Goal: Task Accomplishment & Management: Manage account settings

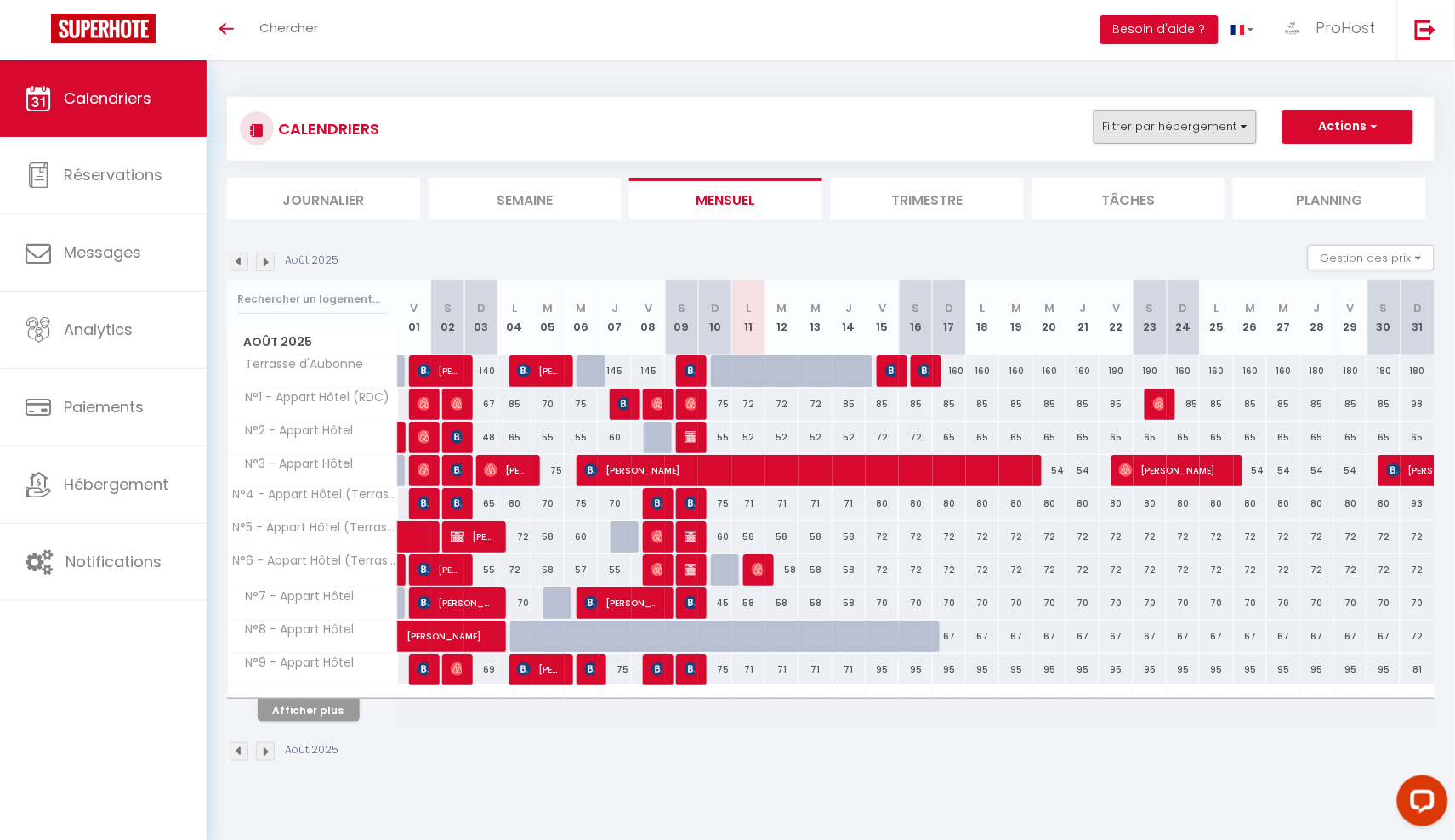
click at [1219, 126] on button "Filtrer par hébergement" at bounding box center [1175, 126] width 163 height 34
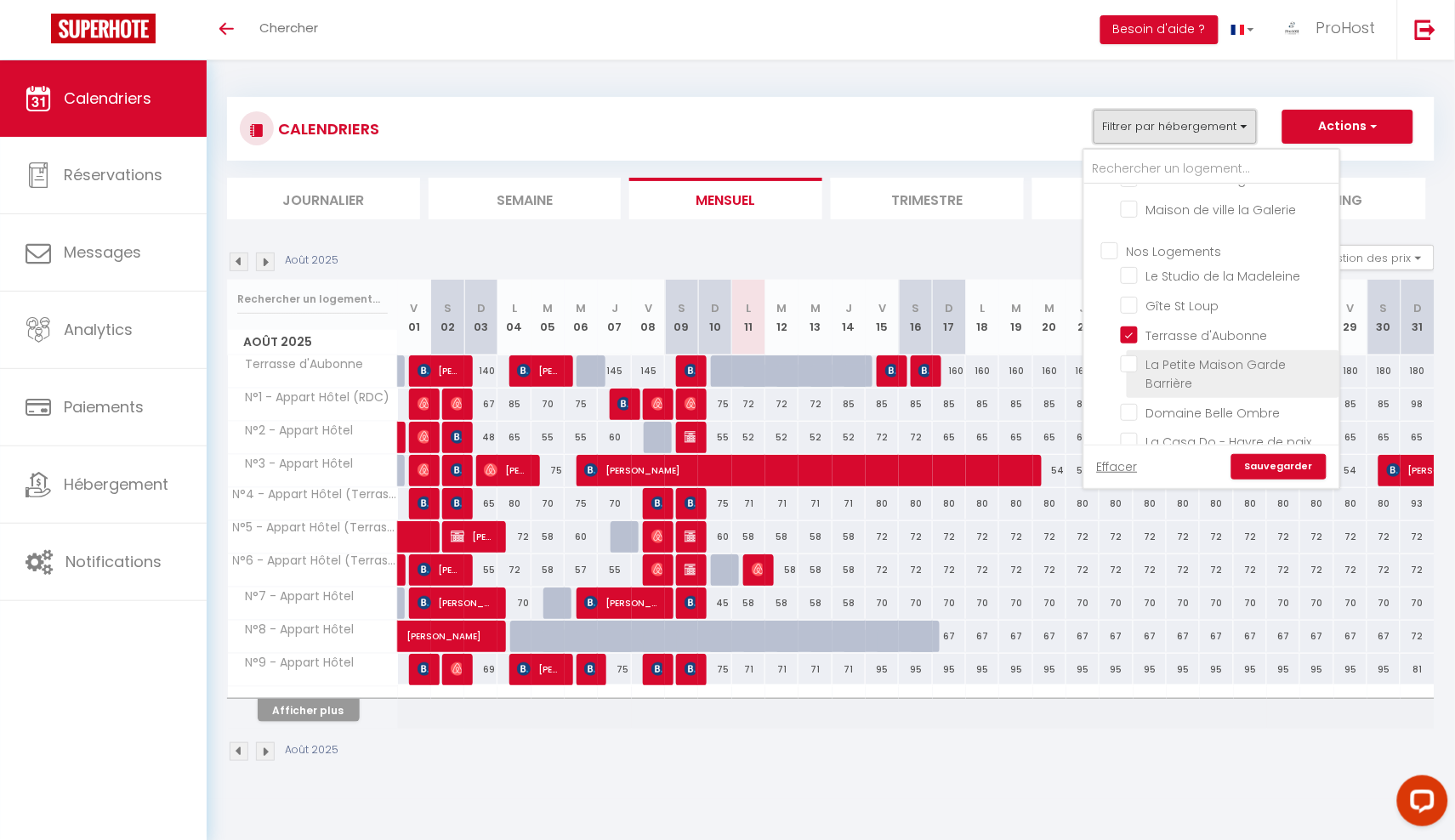
scroll to position [166, 0]
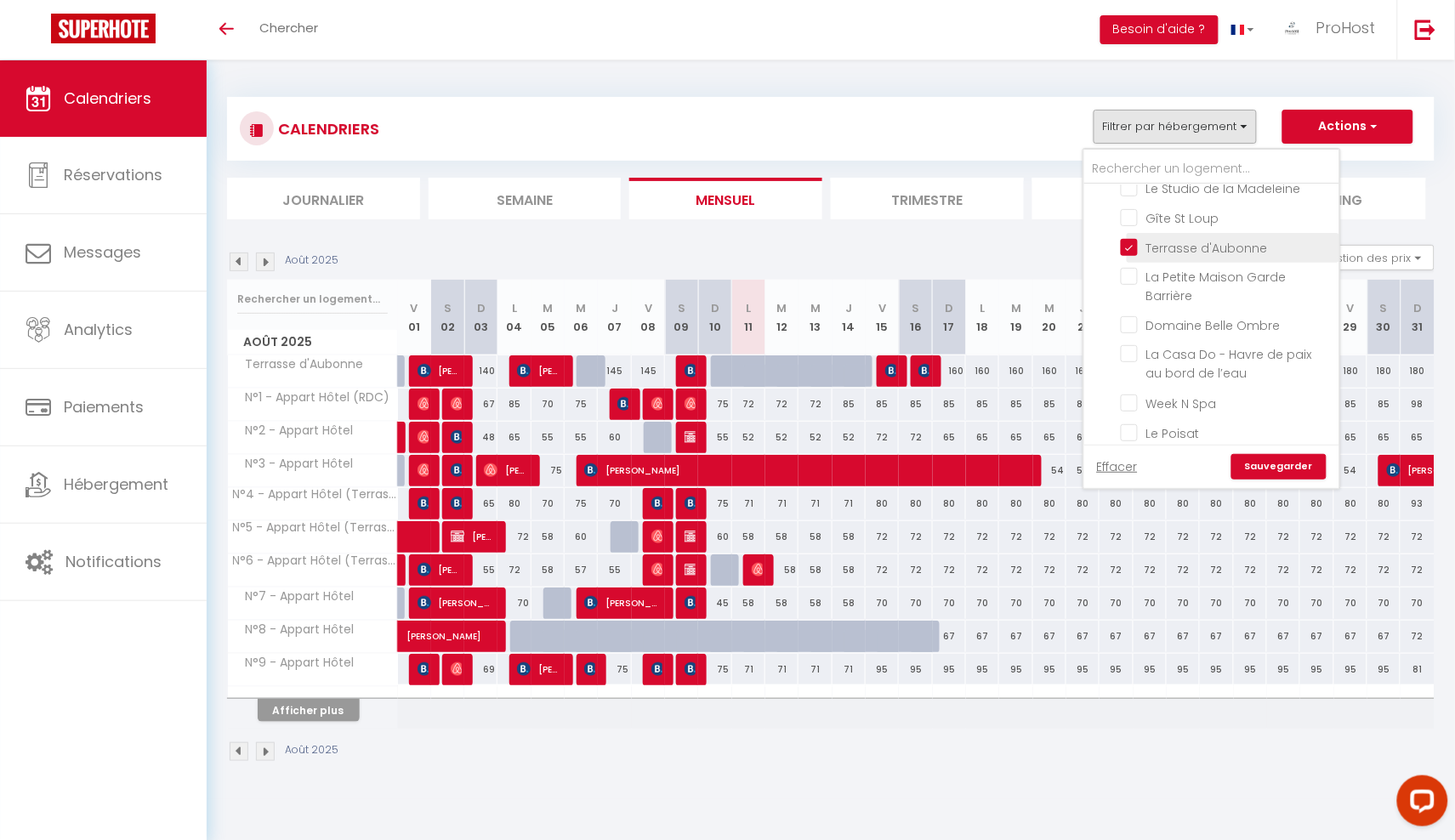
click at [1202, 238] on input "Terrasse d'Aubonne" at bounding box center [1226, 246] width 212 height 17
checkbox input "false"
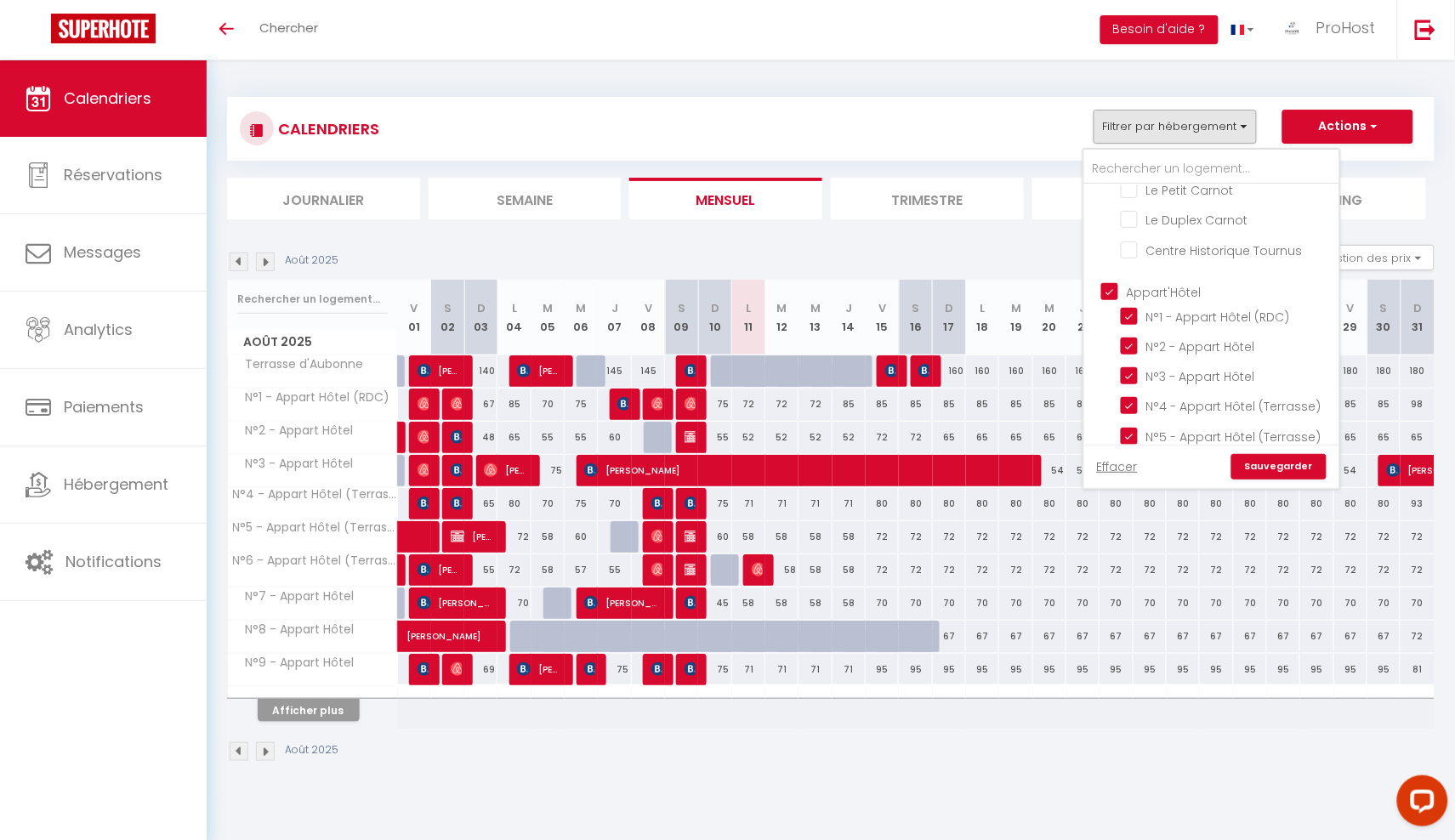
scroll to position [608, 0]
click at [1285, 460] on link "Sauvegarder" at bounding box center [1278, 467] width 96 height 25
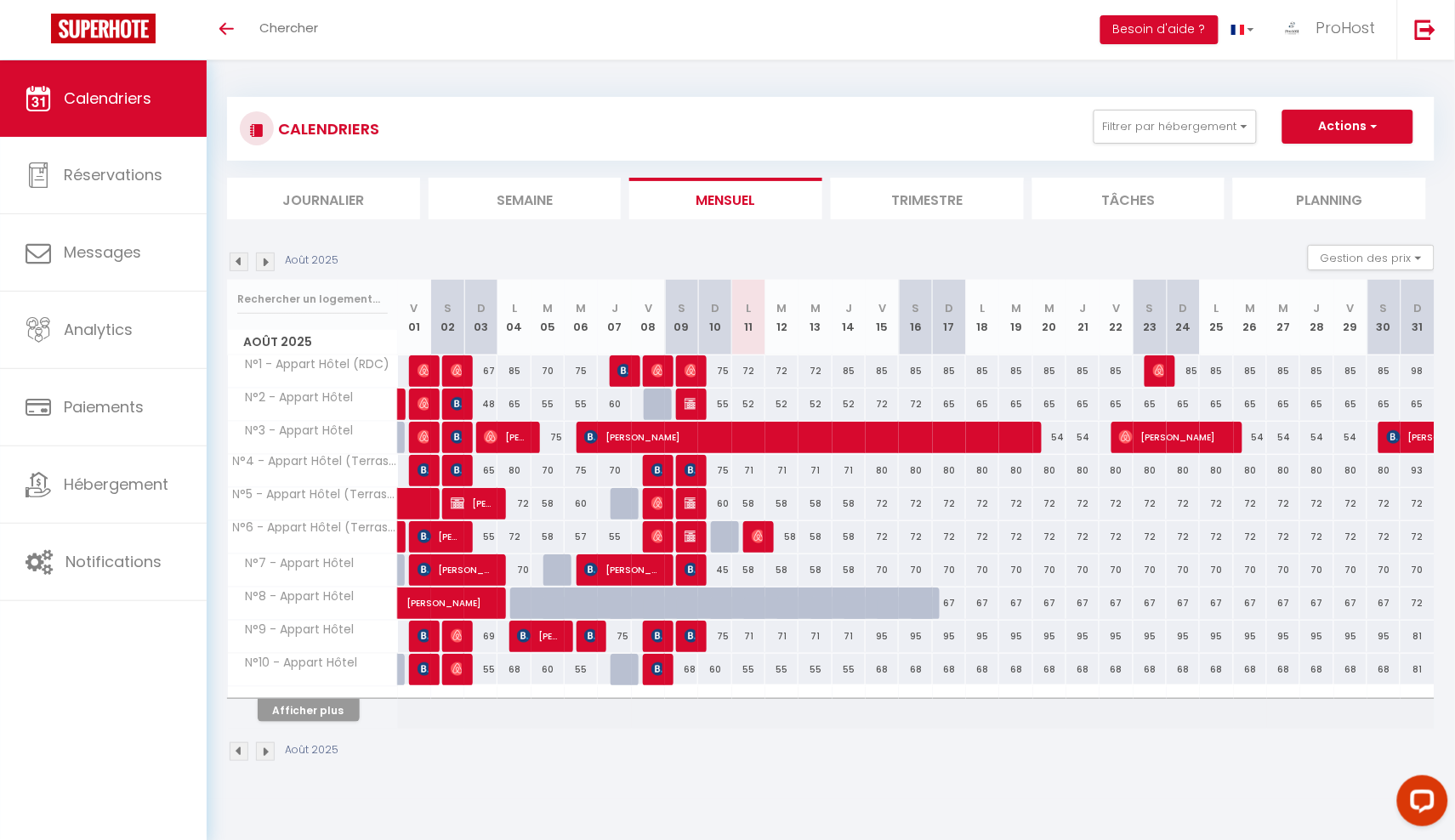
click at [326, 713] on button "Afficher plus" at bounding box center [309, 710] width 102 height 23
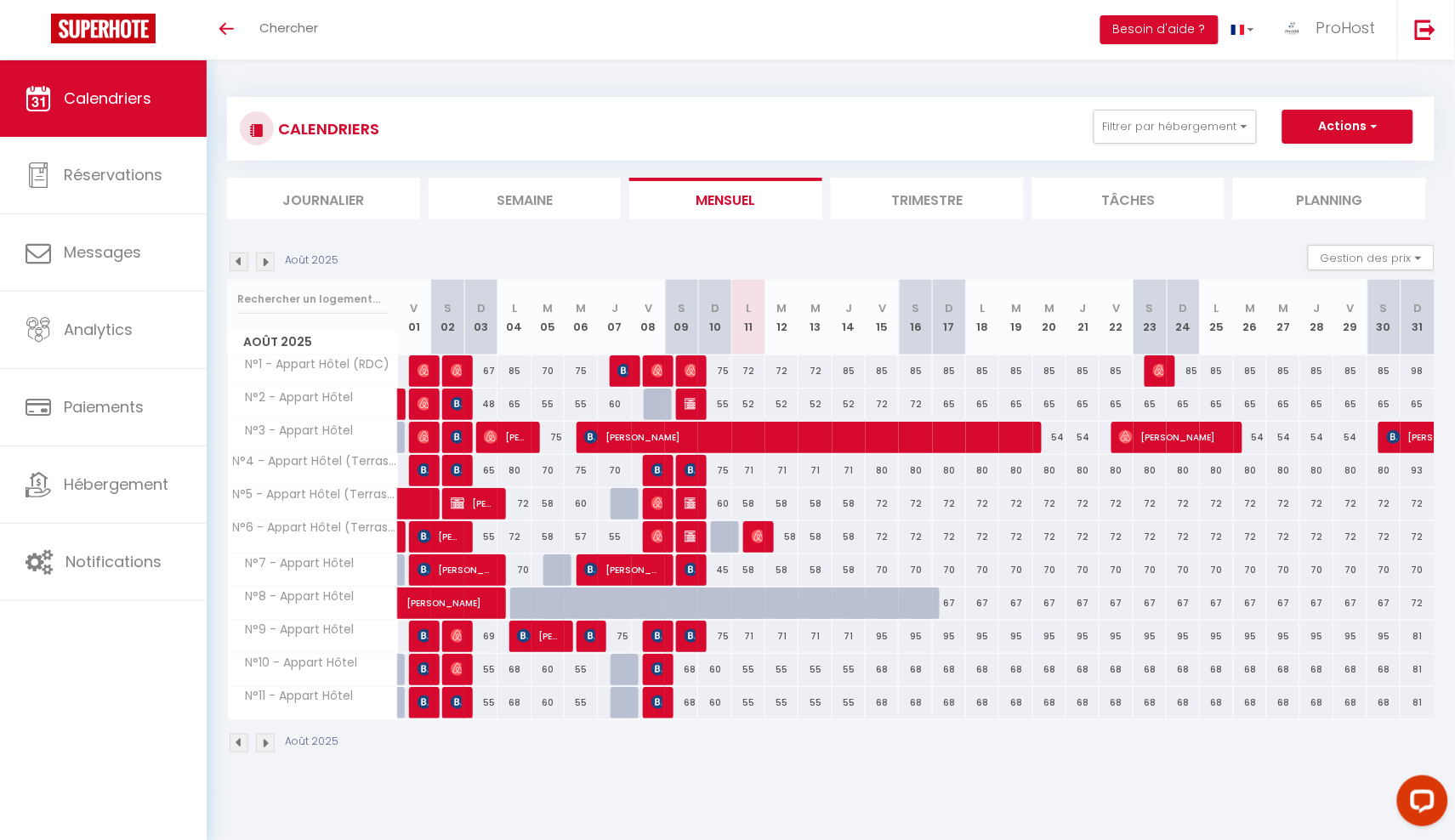
click at [761, 541] on img at bounding box center [758, 536] width 14 height 14
select select "OK"
select select "0"
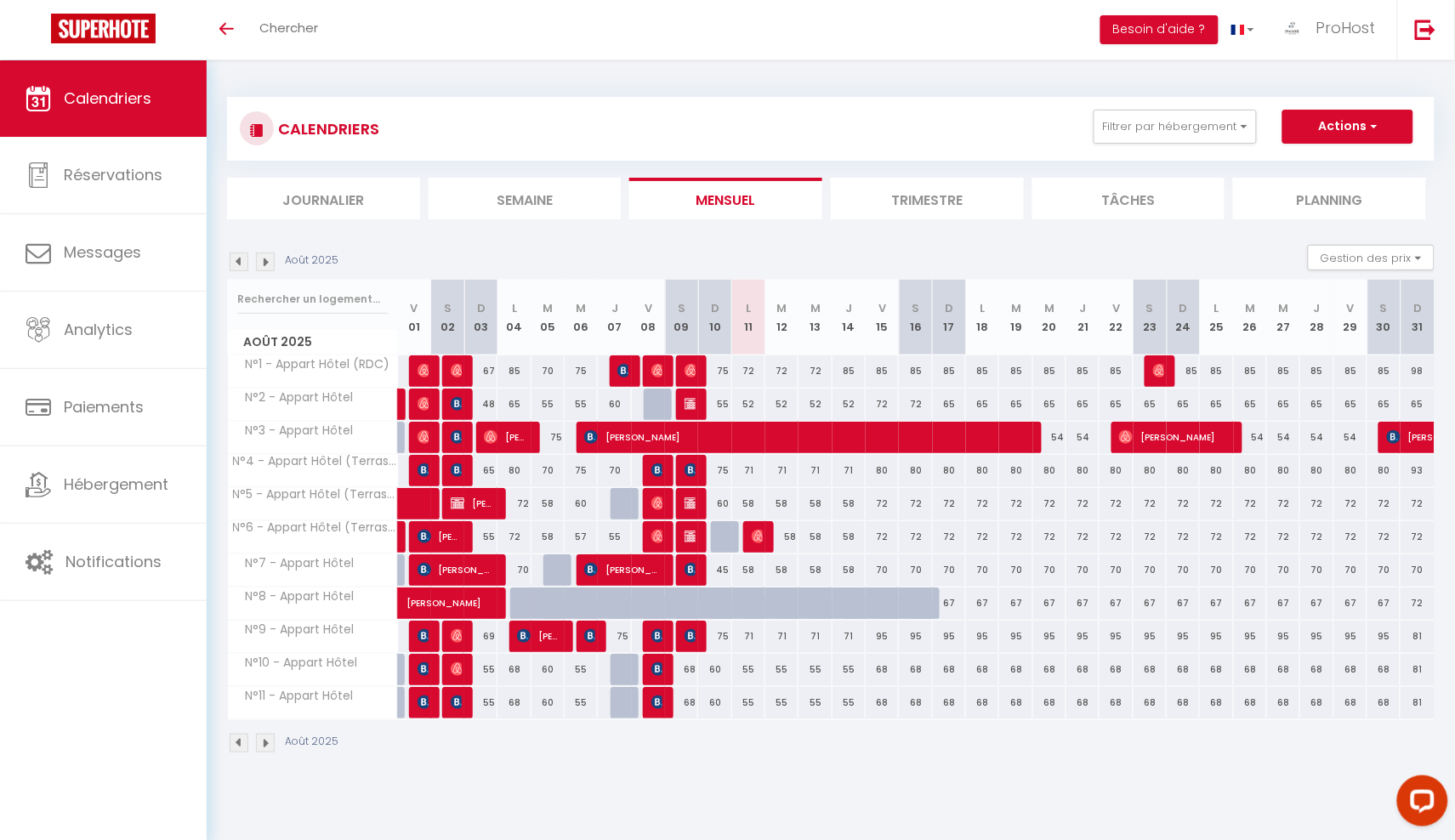
select select "1"
select select
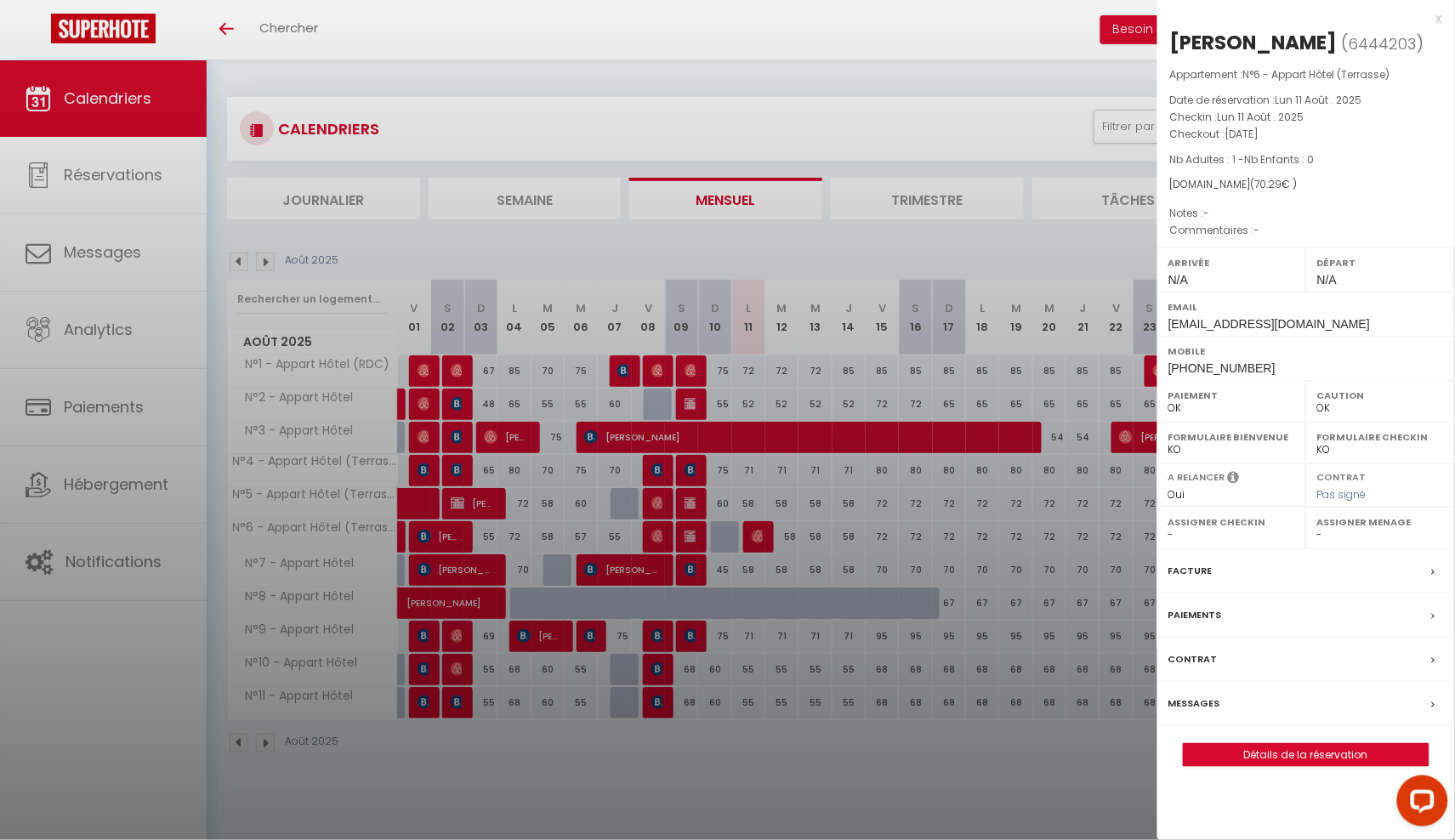
select select "49265"
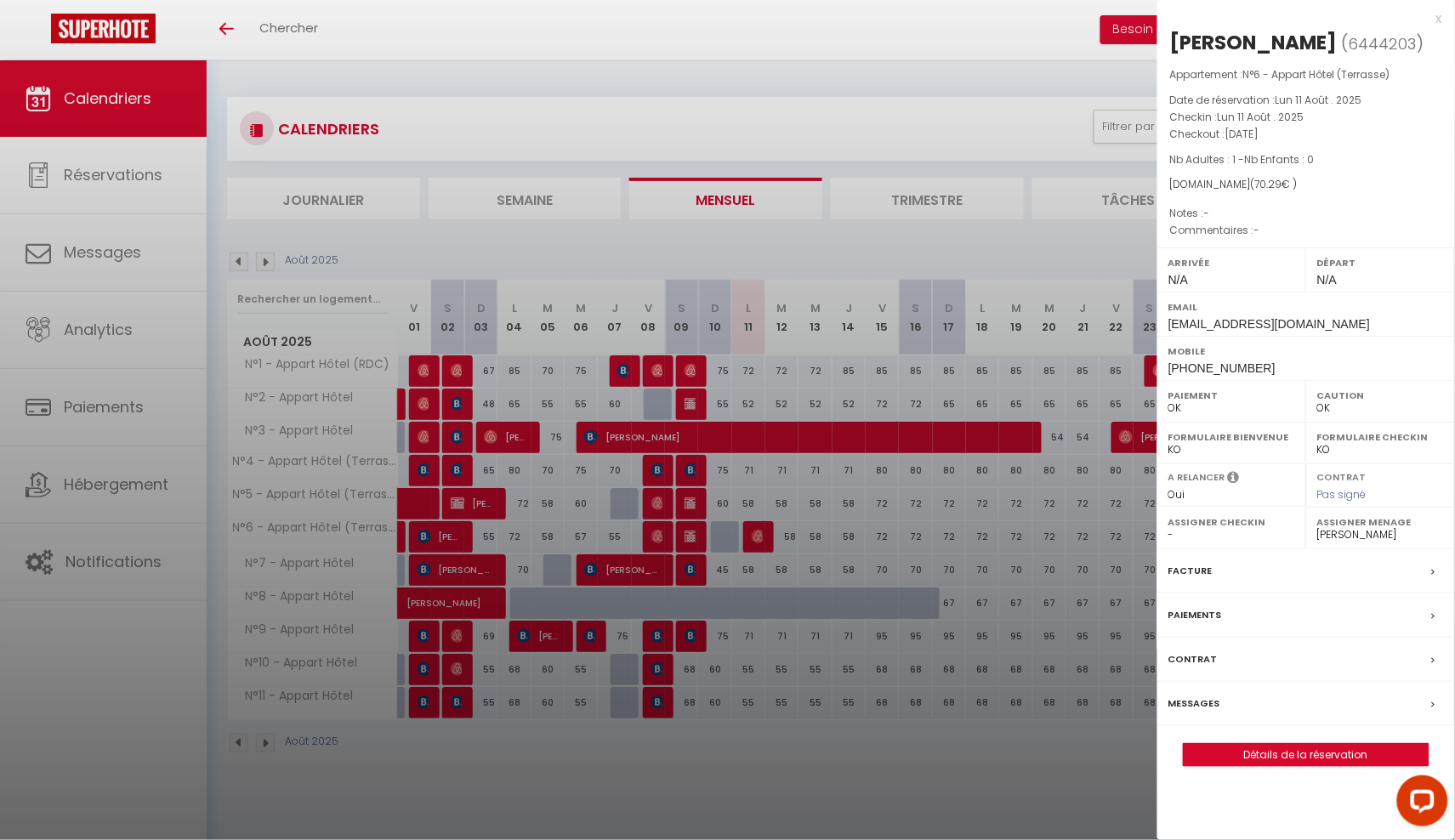
drag, startPoint x: 1312, startPoint y: 38, endPoint x: 1166, endPoint y: 46, distance: 146.2
click at [1166, 46] on div "Morgane Vion ( 6444203 ) Appartement : N°6 - Appart Hôtel (Terrasse) Date de ré…" at bounding box center [1306, 398] width 298 height 737
copy div "Morgane Vion"
click at [732, 274] on div at bounding box center [728, 420] width 1455 height 840
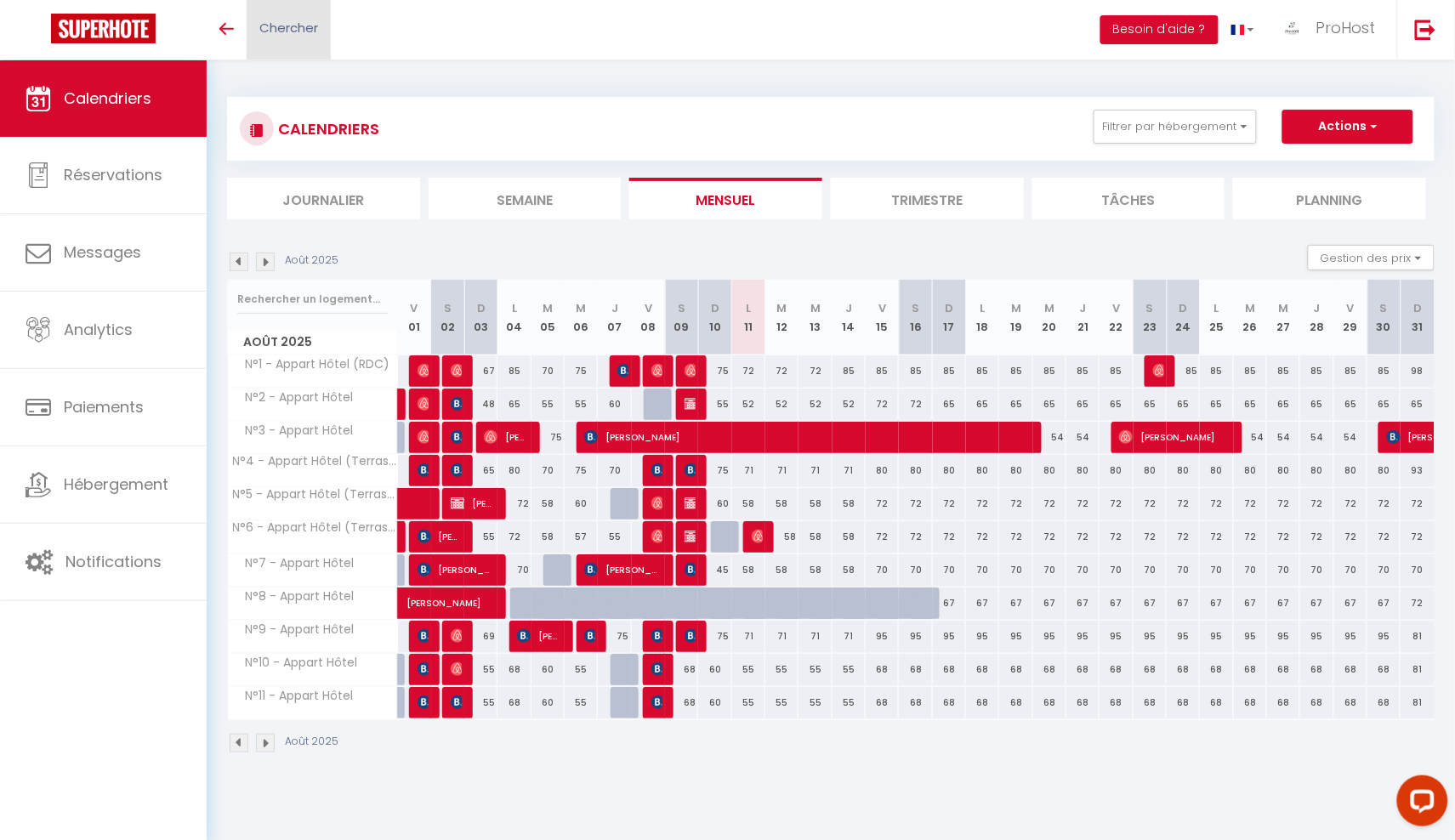
click at [308, 24] on span "Chercher" at bounding box center [289, 28] width 58 height 18
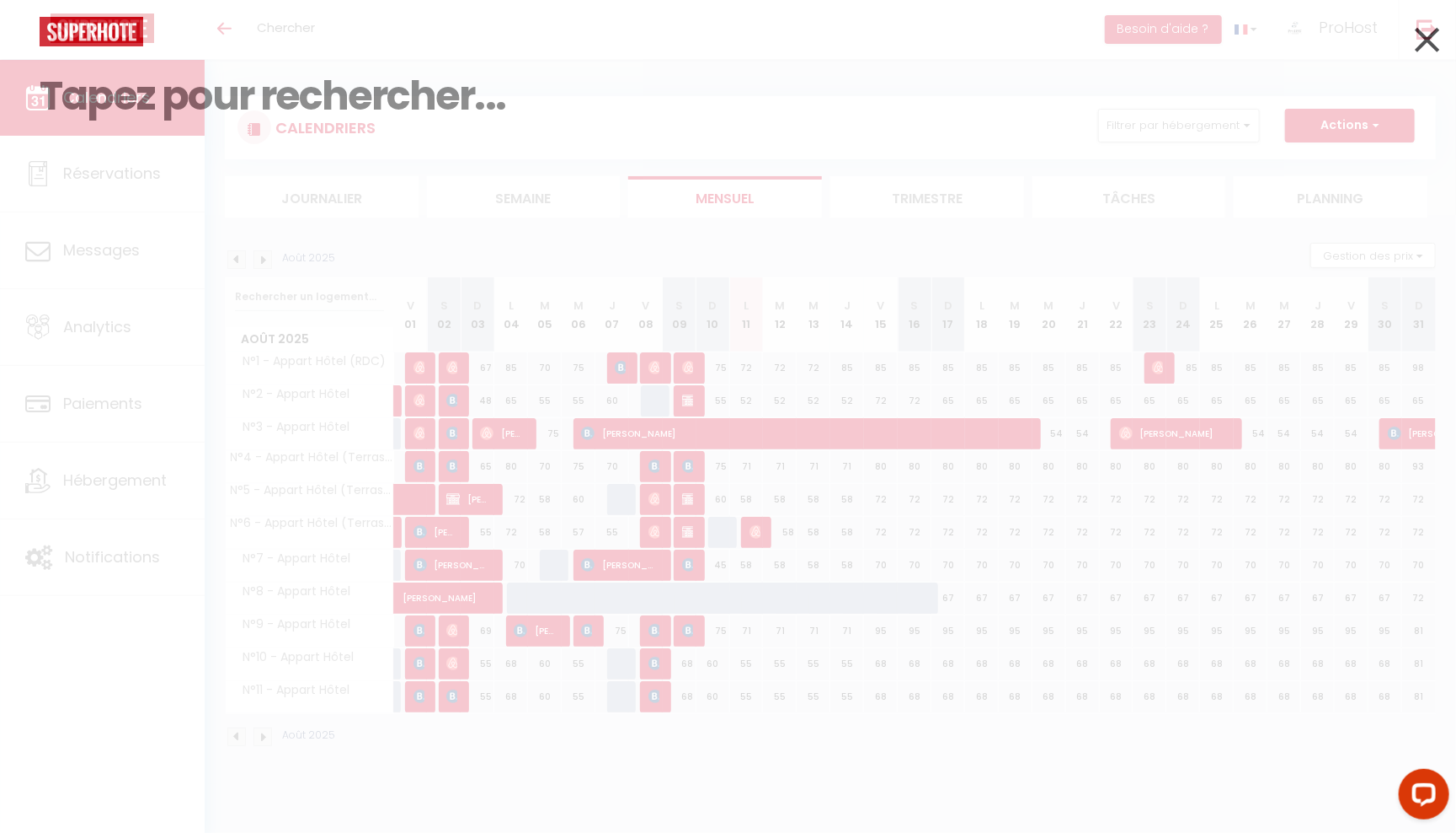
paste input "Morgane Vion"
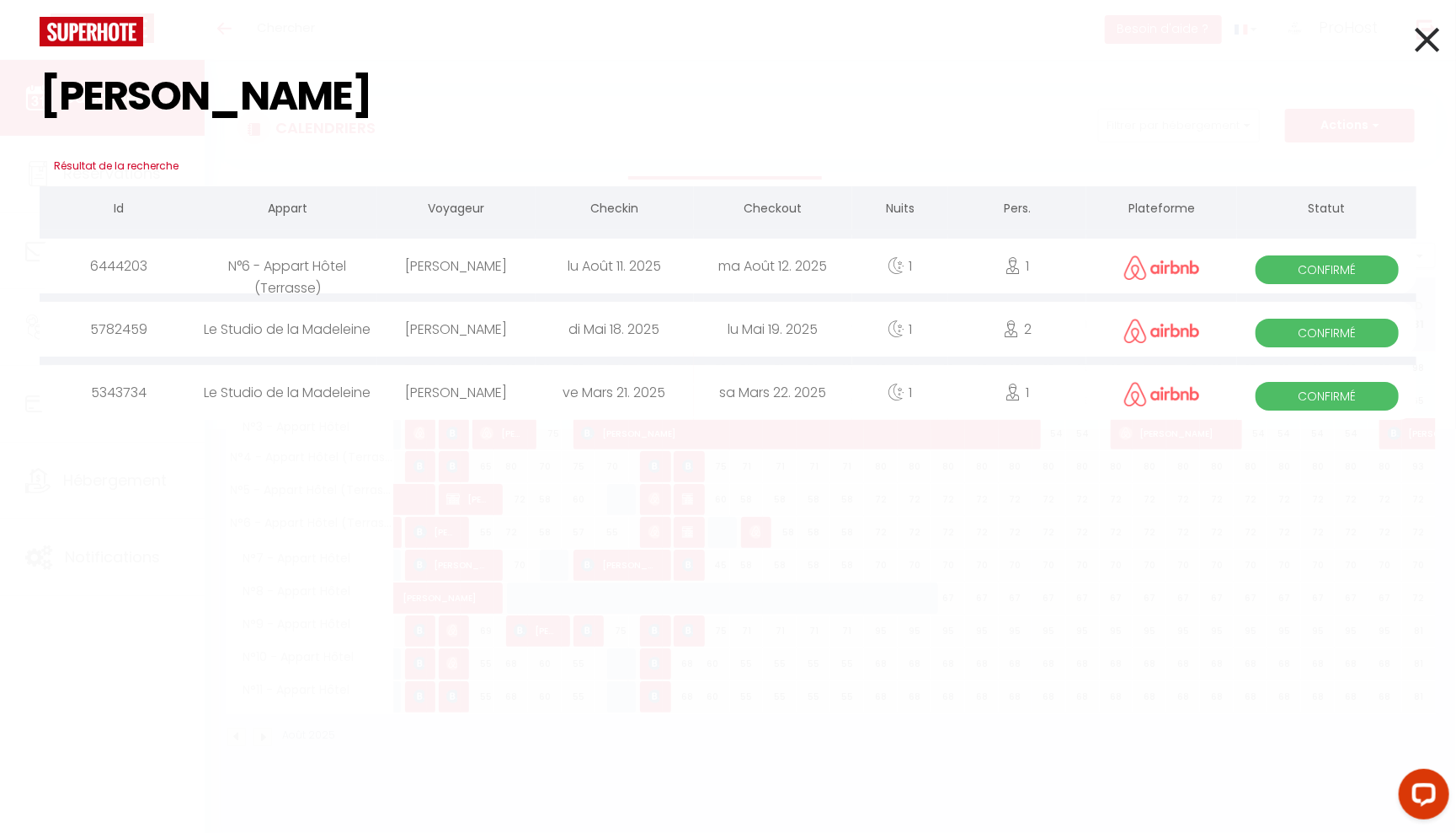
type input "Morgane Vion"
click at [1414, 31] on div at bounding box center [728, 32] width 1403 height 30
click at [1434, 23] on icon at bounding box center [1427, 40] width 24 height 42
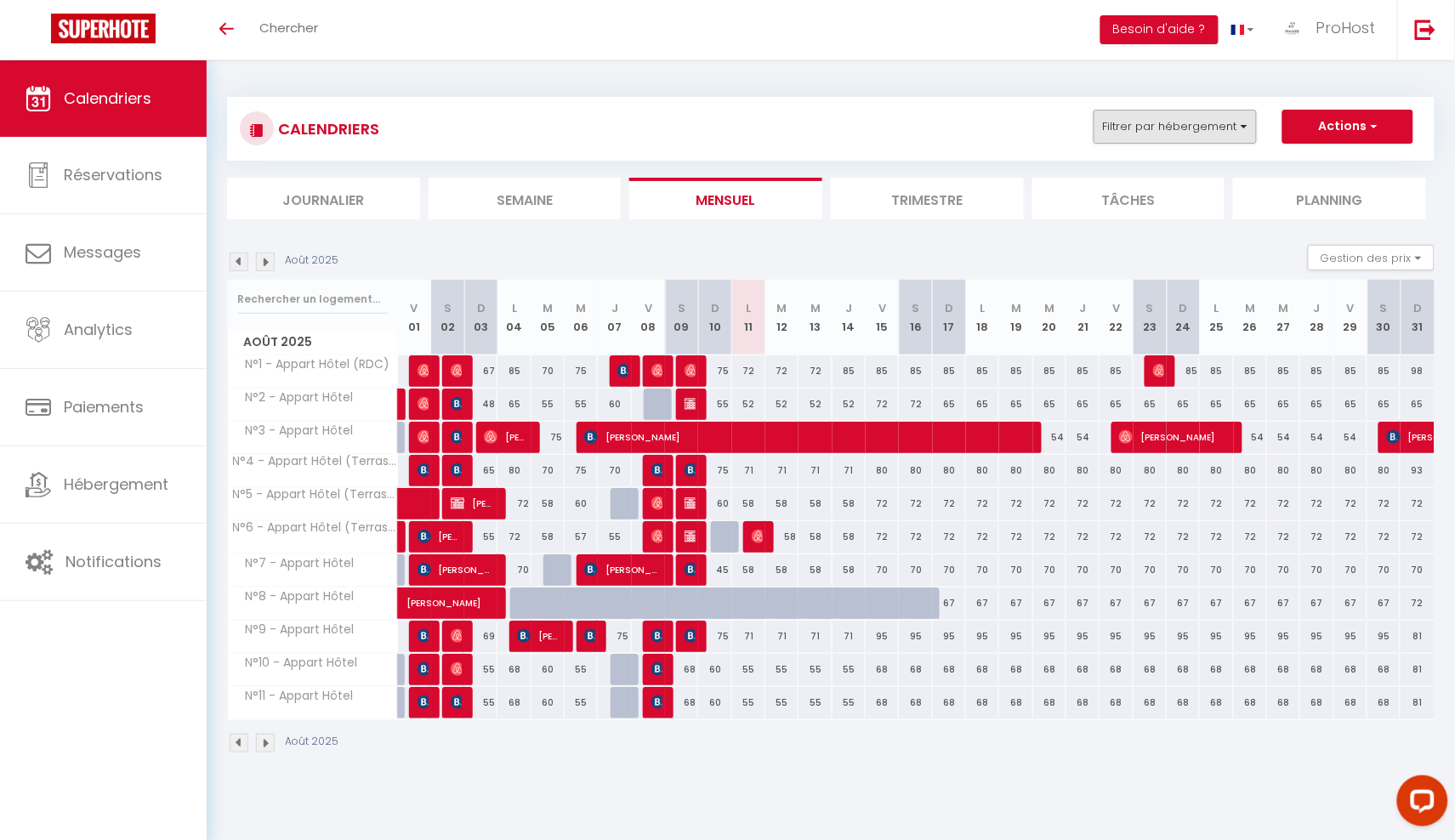
click at [1202, 132] on button "Filtrer par hébergement" at bounding box center [1175, 126] width 163 height 34
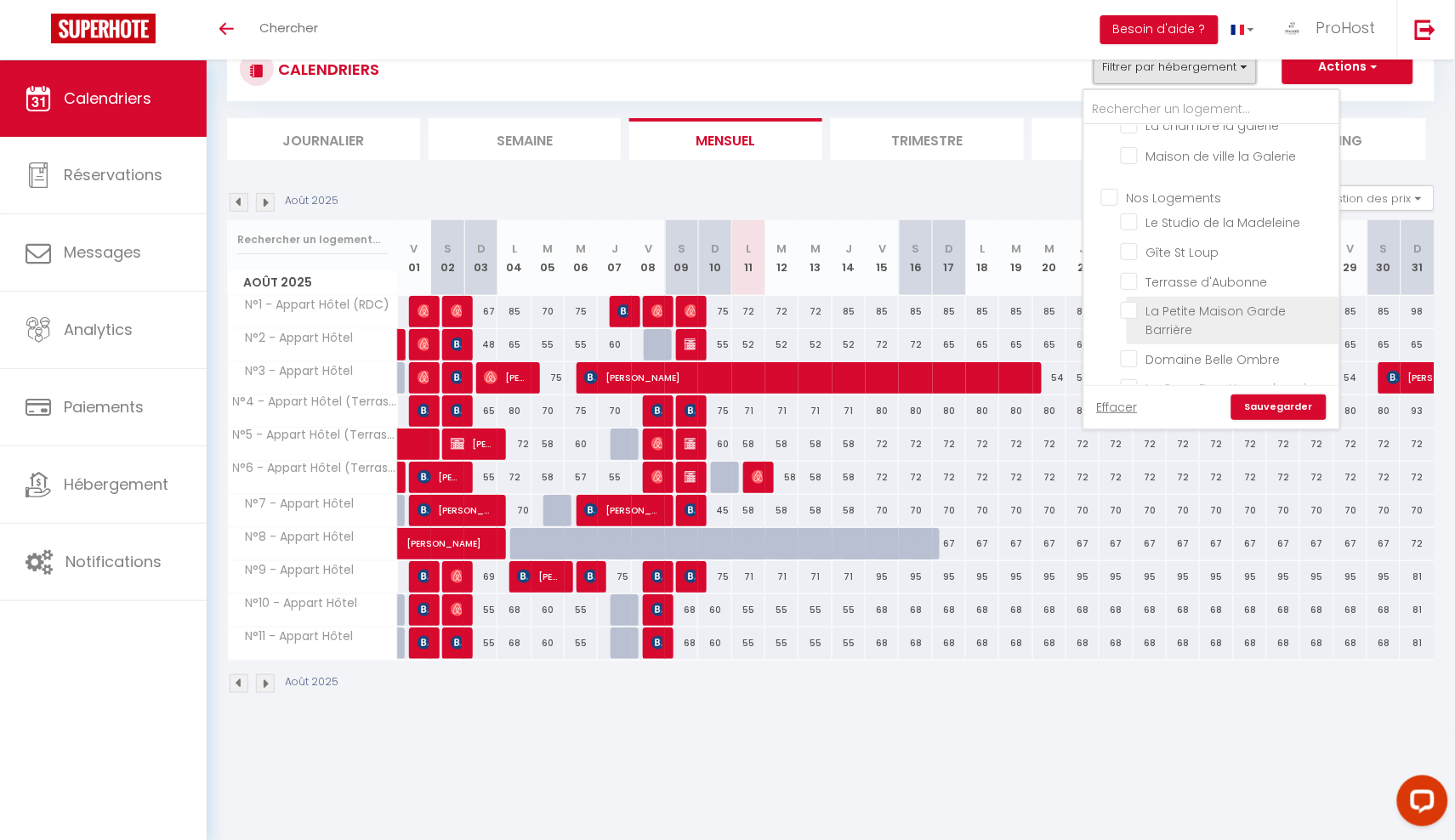
scroll to position [35, 0]
click at [1028, 211] on div "Août 2025 Gestion des prix Nb Nuits minimum Règles Disponibilité" at bounding box center [830, 203] width 1207 height 35
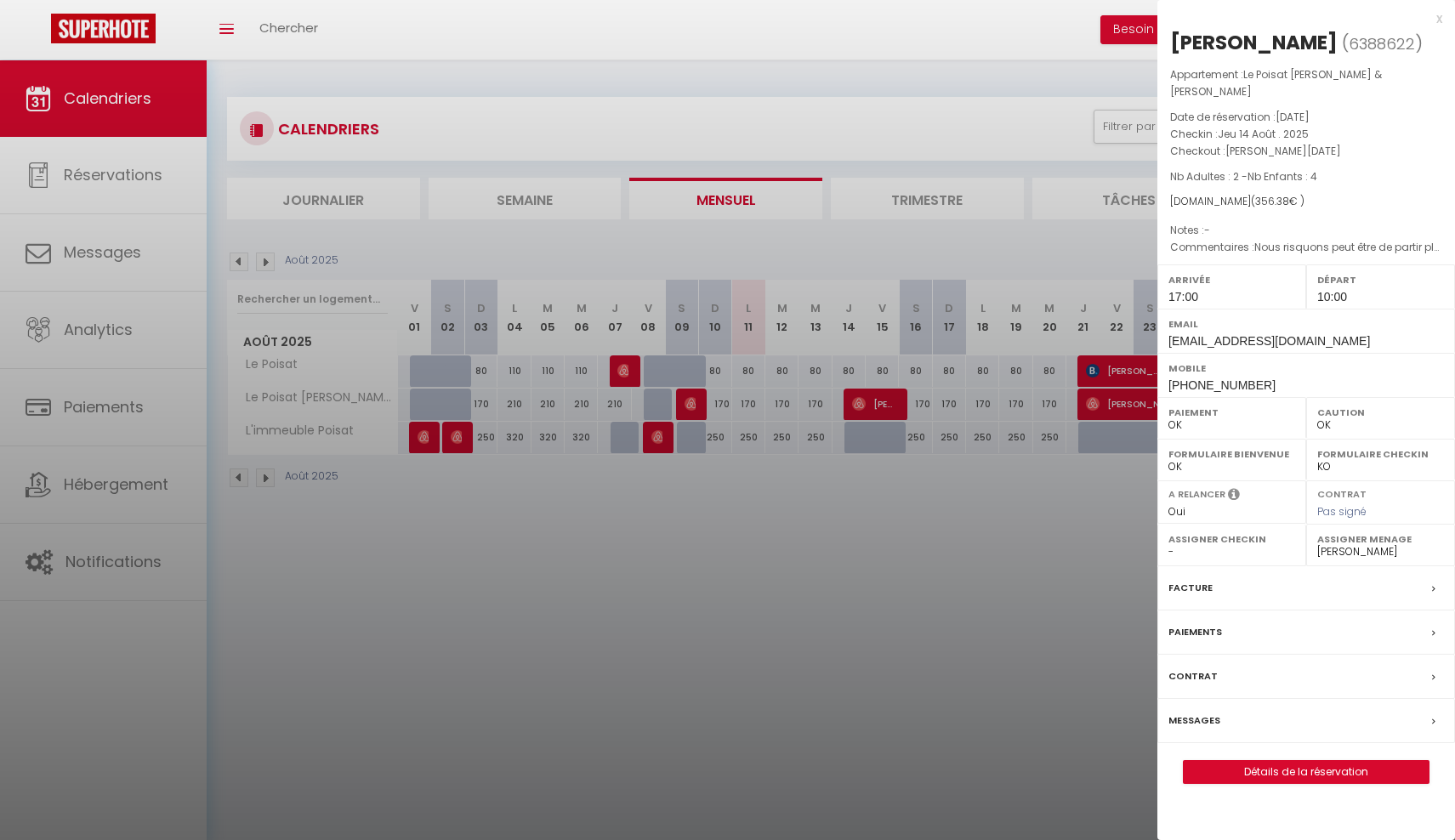
click at [943, 197] on div at bounding box center [728, 420] width 1455 height 840
checkbox input "false"
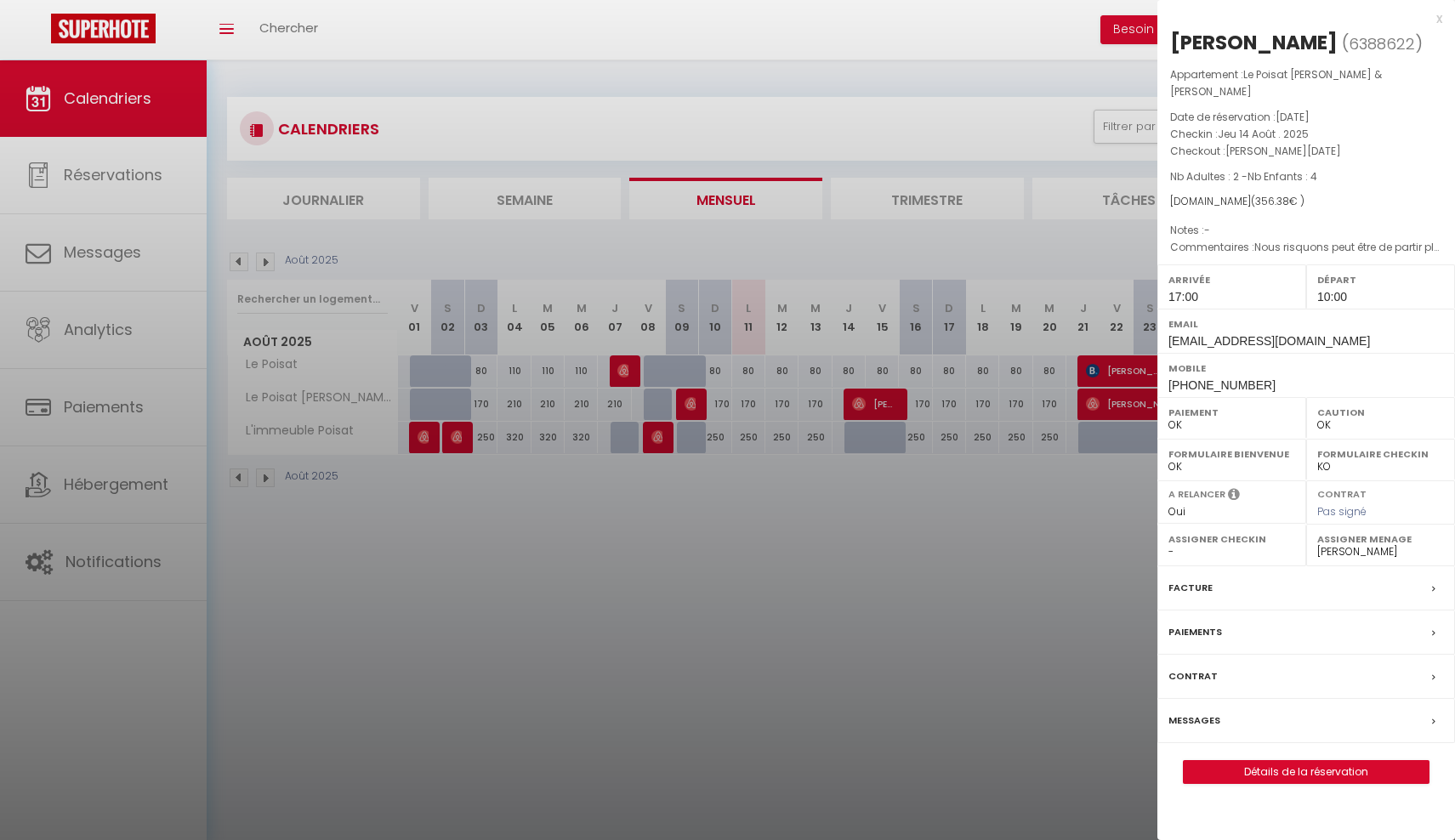
checkbox input "false"
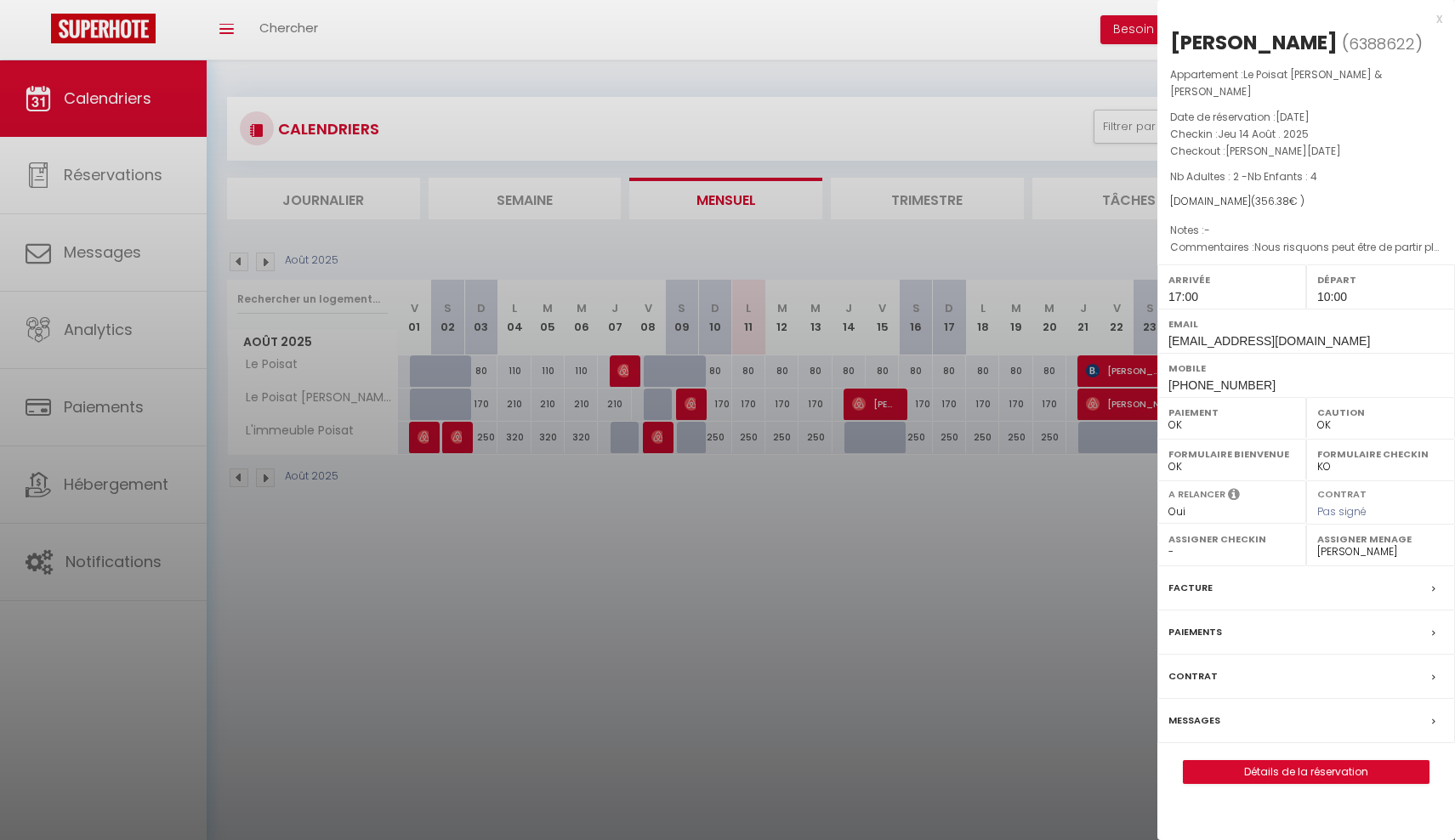
checkbox input "false"
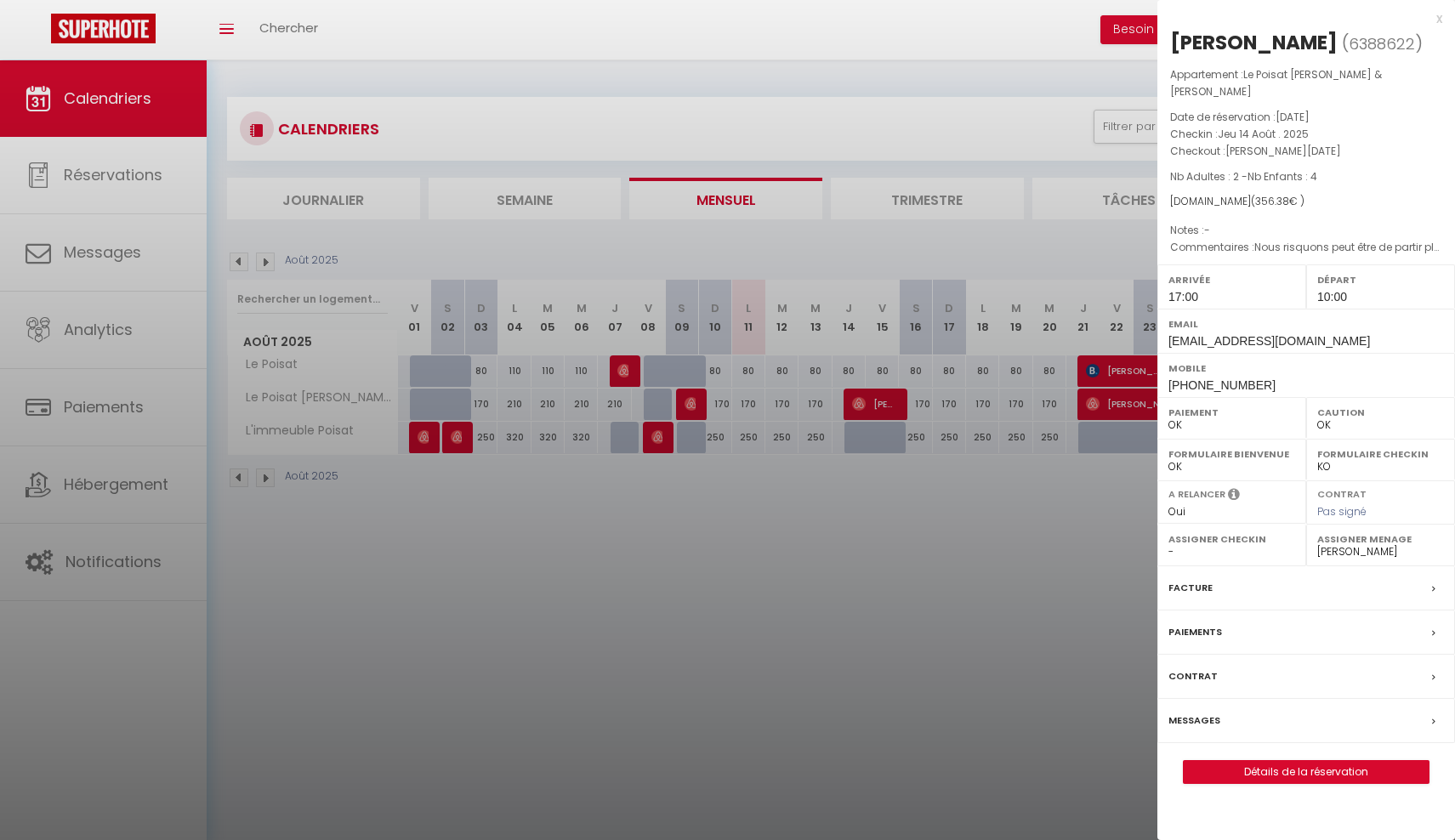
checkbox input "false"
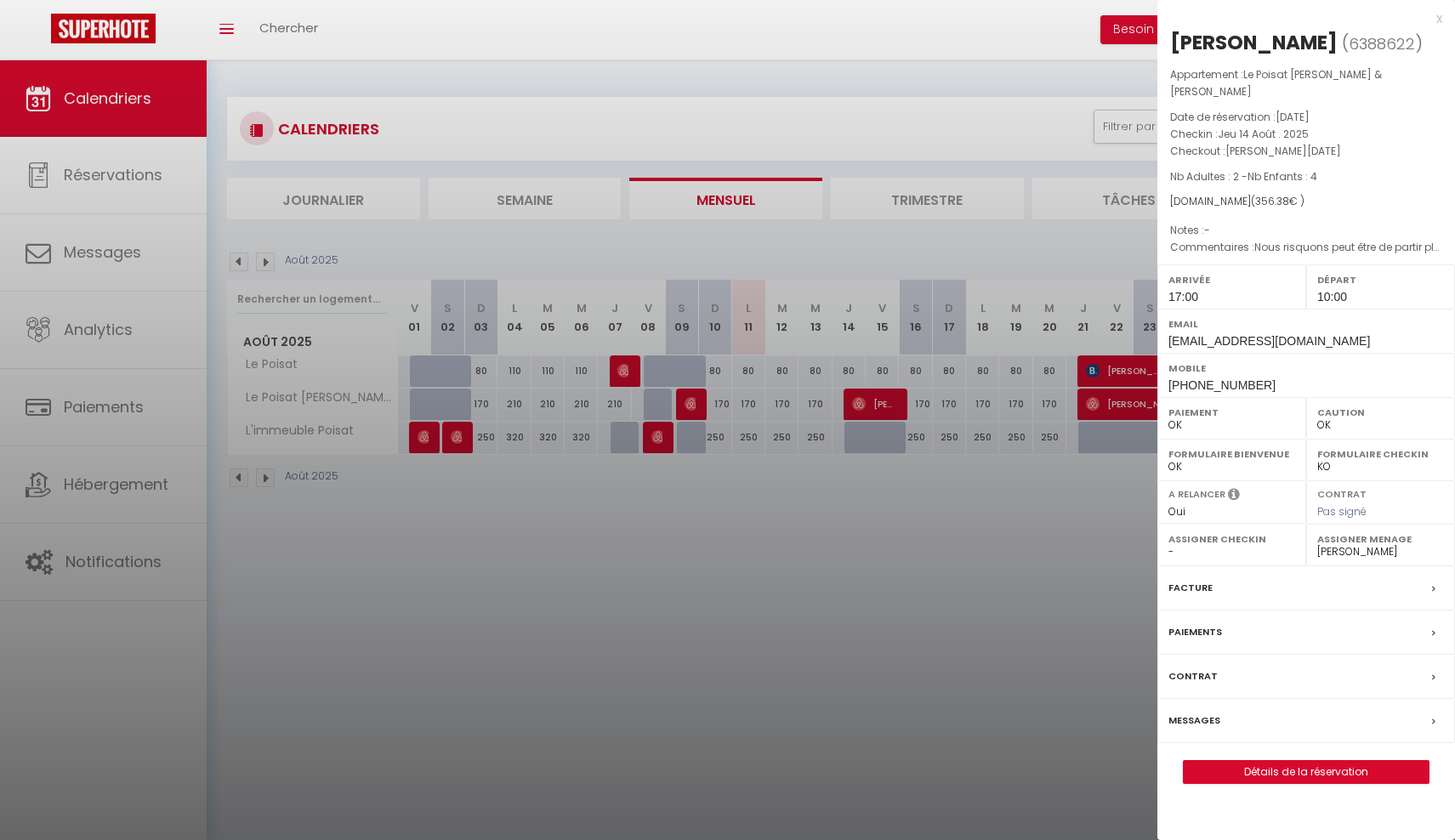
checkbox input "false"
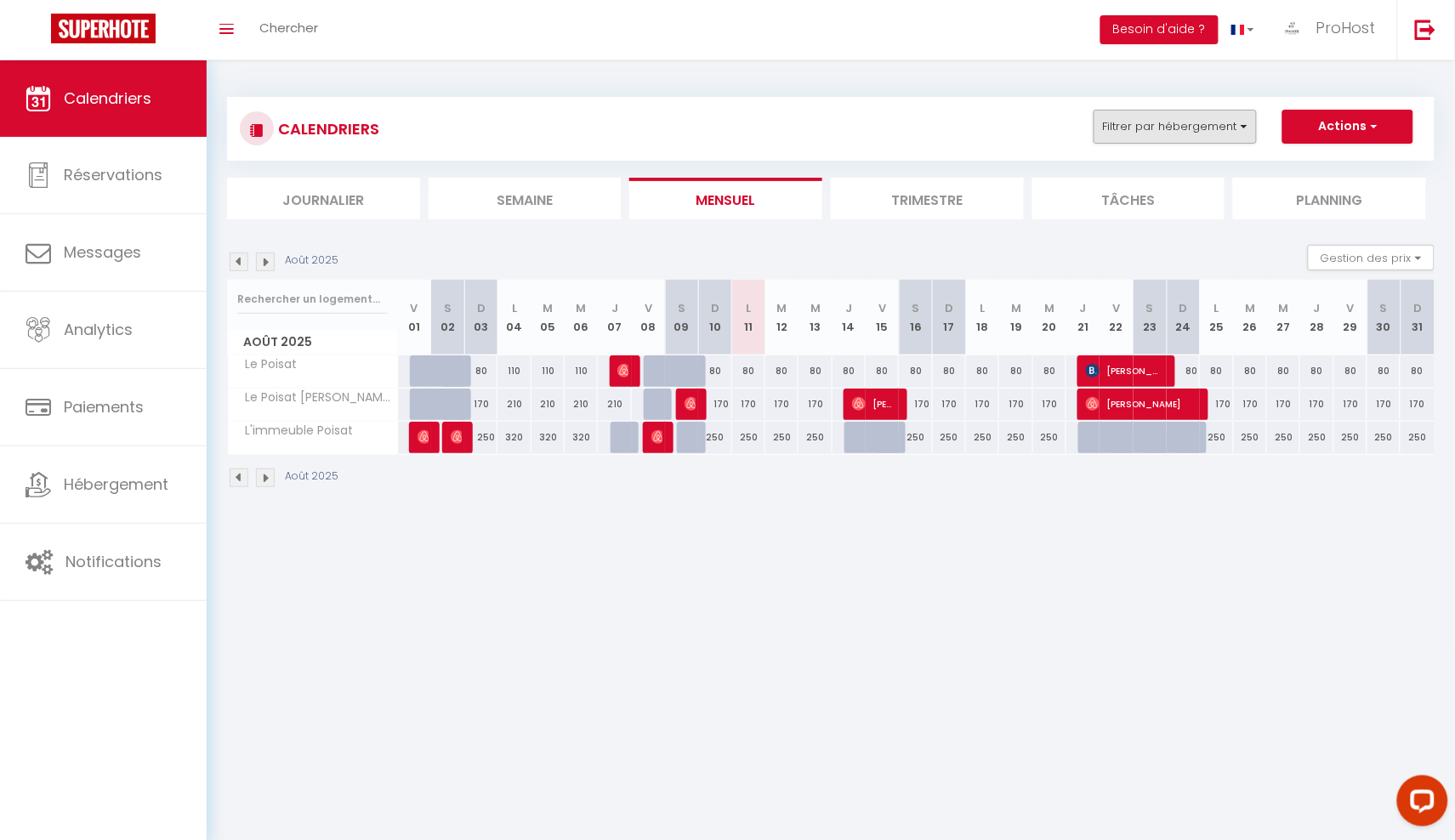
click at [1197, 121] on button "Filtrer par hébergement" at bounding box center [1175, 126] width 163 height 34
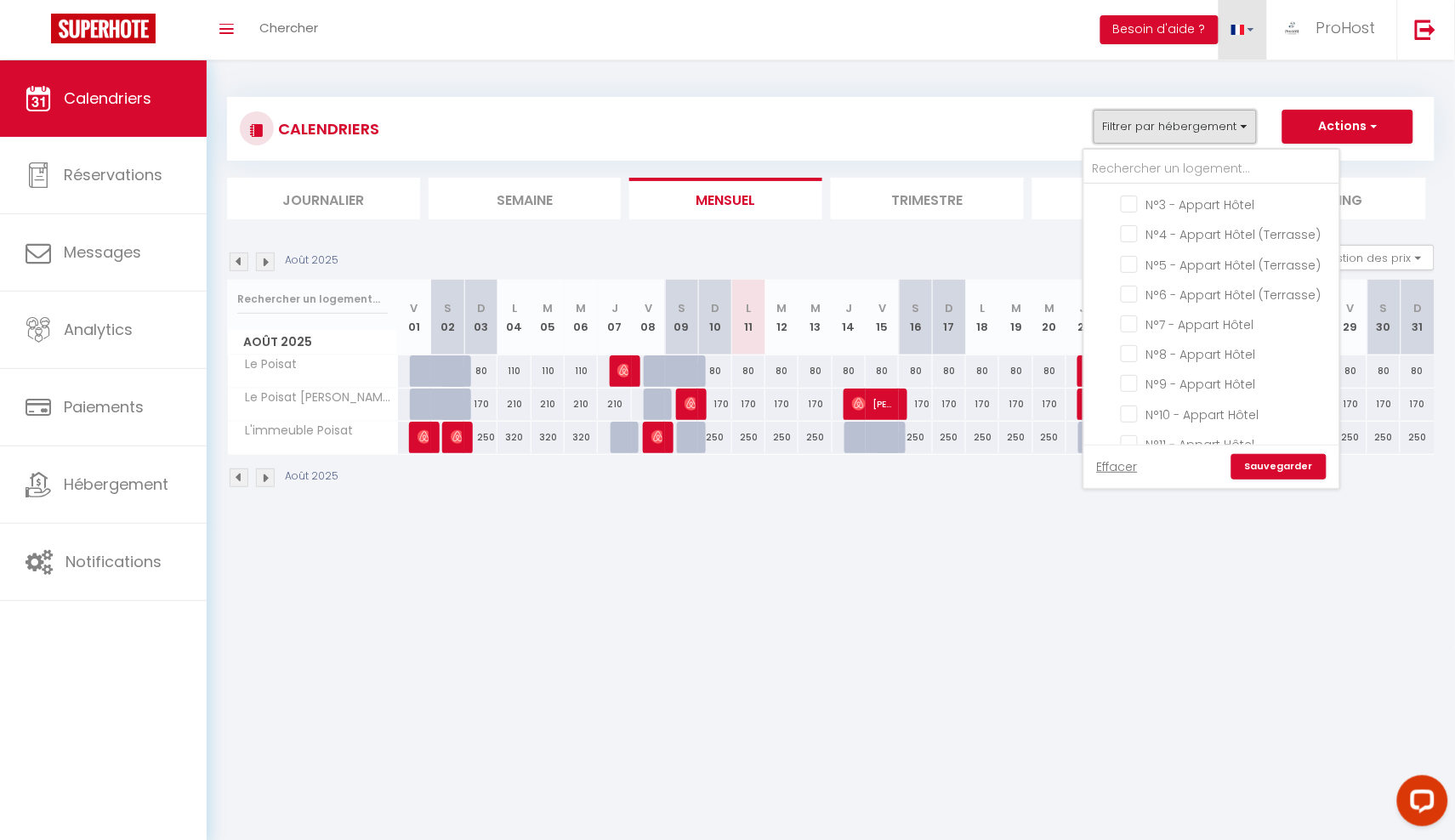
scroll to position [716, 0]
